Goal: Task Accomplishment & Management: Use online tool/utility

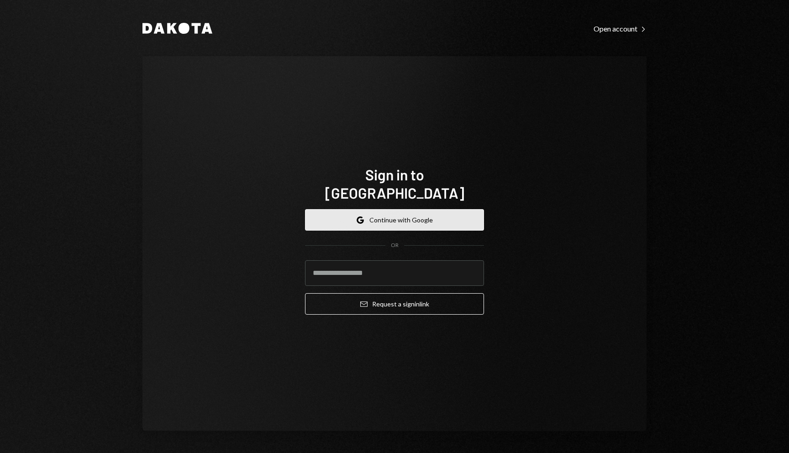
click at [459, 214] on button "Google Continue with Google" at bounding box center [394, 219] width 179 height 21
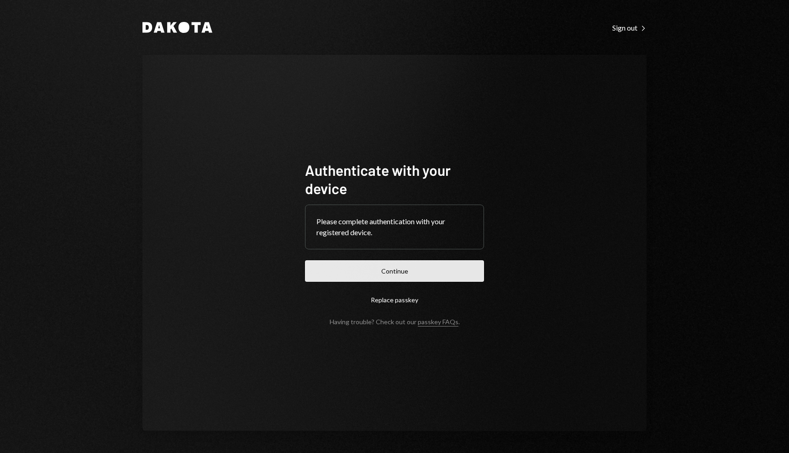
click at [479, 268] on button "Continue" at bounding box center [394, 270] width 179 height 21
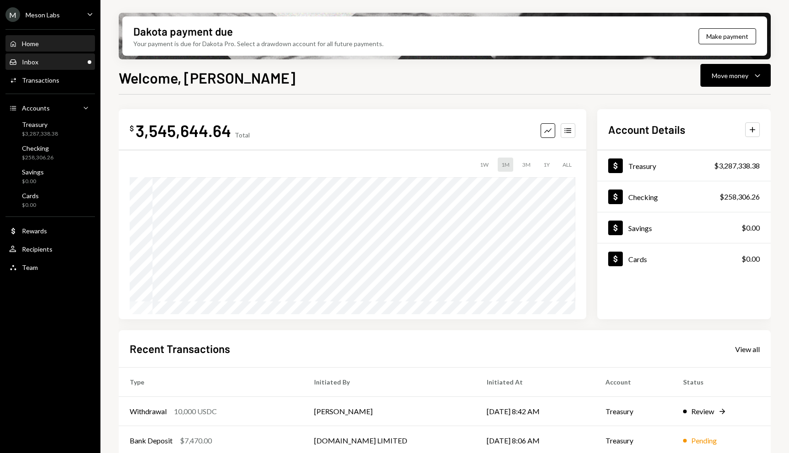
click at [44, 57] on div "Inbox Inbox" at bounding box center [50, 62] width 82 height 16
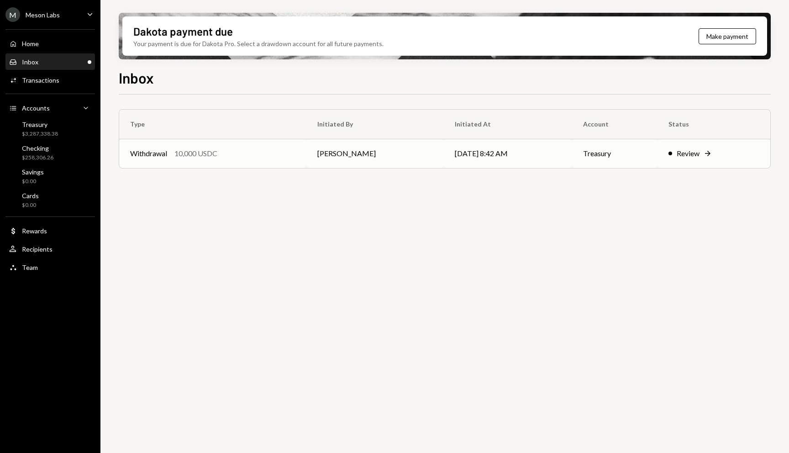
click at [701, 153] on div "Review Right Arrow" at bounding box center [714, 153] width 91 height 11
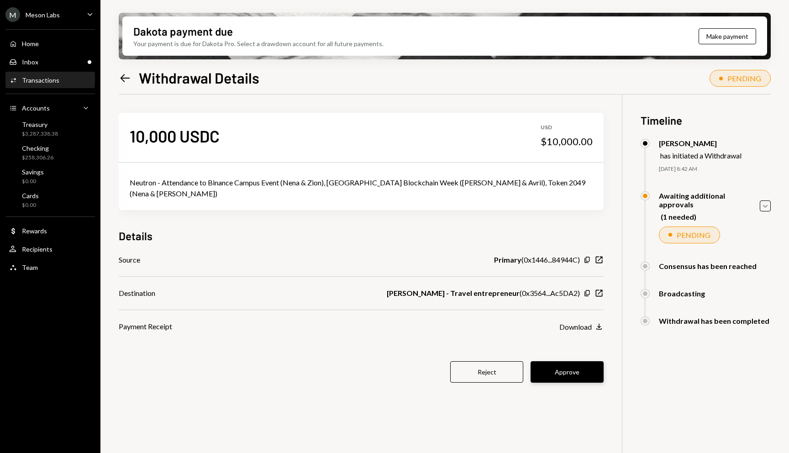
click at [531, 369] on button "Approve" at bounding box center [567, 371] width 73 height 21
